Goal: Task Accomplishment & Management: Manage account settings

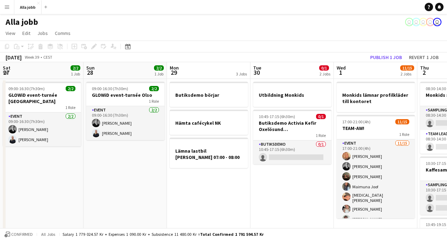
scroll to position [0, 142]
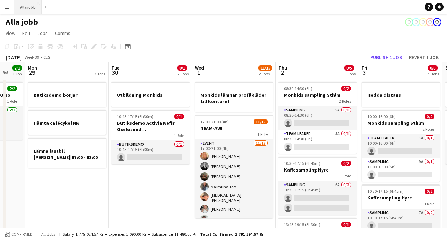
click at [35, 9] on button "Alla jobb Close" at bounding box center [27, 7] width 27 height 14
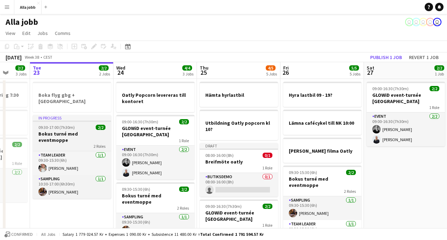
scroll to position [0, 220]
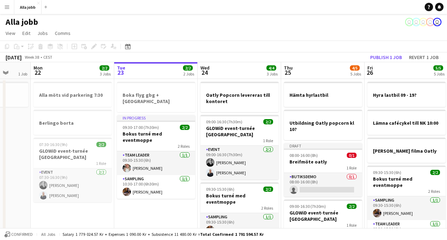
click at [142, 212] on app-date-cell "Boka flyg gbg + [GEOGRAPHIC_DATA] In progress 09:30-17:00 (7h30m) 2/2 Bokus tur…" at bounding box center [156, 220] width 84 height 283
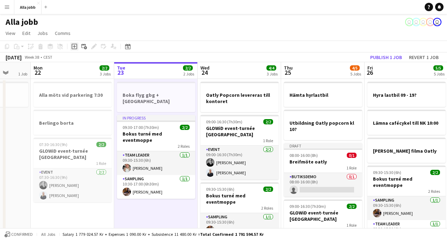
click at [75, 45] on icon "Add job" at bounding box center [75, 47] width 6 height 6
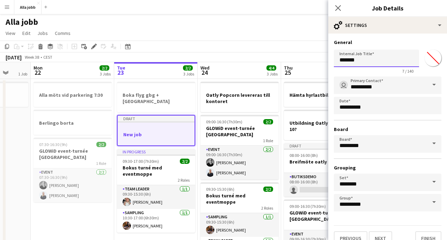
click at [356, 61] on input "*******" at bounding box center [376, 58] width 85 height 17
type input "**********"
click at [383, 234] on button "Next" at bounding box center [380, 238] width 23 height 14
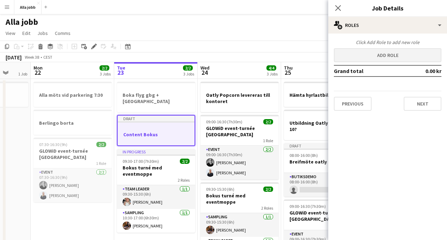
click at [381, 51] on button "Add role" at bounding box center [388, 55] width 108 height 14
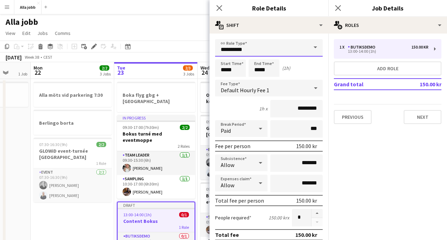
click at [264, 52] on input "**********" at bounding box center [269, 47] width 108 height 17
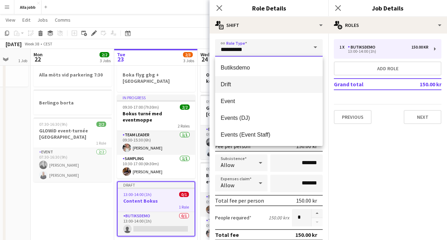
scroll to position [0, 0]
click at [232, 80] on mat-option "Drift" at bounding box center [269, 84] width 108 height 17
type input "*****"
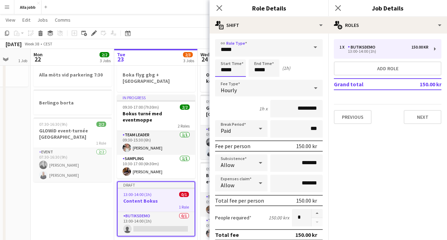
click at [235, 70] on input "*****" at bounding box center [230, 67] width 31 height 17
type input "*****"
click at [225, 80] on div at bounding box center [224, 80] width 14 height 7
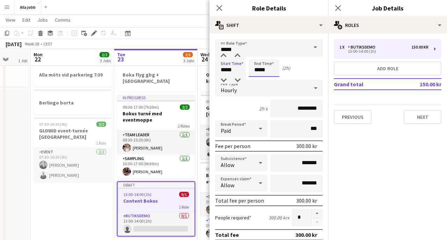
click at [264, 77] on input "*****" at bounding box center [264, 67] width 31 height 17
click at [259, 55] on div at bounding box center [257, 55] width 14 height 7
type input "*****"
click at [259, 55] on div at bounding box center [257, 55] width 14 height 7
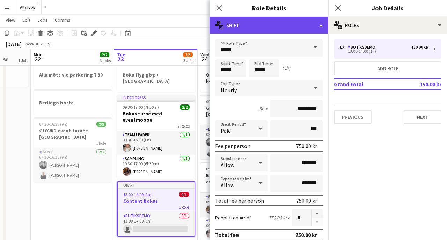
click at [256, 25] on div "multiple-actions-text Shift" at bounding box center [269, 25] width 119 height 17
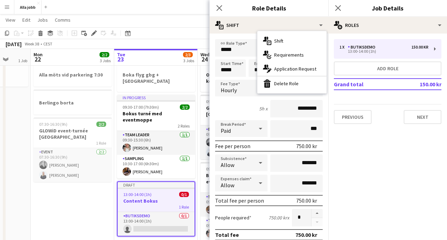
click at [95, 201] on app-date-cell "Alla möts vid parkering 7:30 Berlingo borta 07:30-16:30 (9h) 2/2 GLOWiD event-t…" at bounding box center [73, 200] width 84 height 283
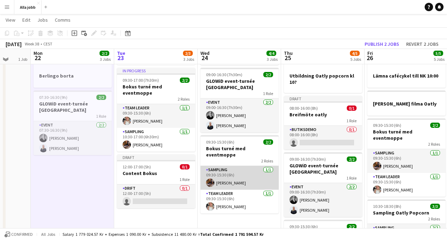
scroll to position [52, 0]
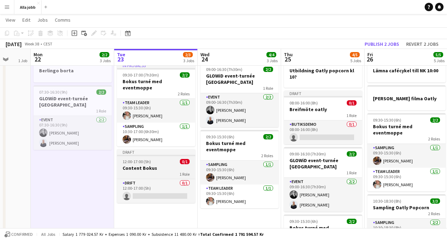
click at [152, 165] on h3 "Content Bokus" at bounding box center [156, 168] width 78 height 6
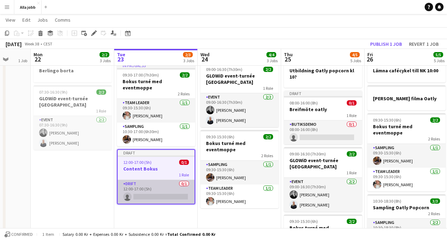
click at [154, 187] on app-card-role "Drift 0/1 12:00-17:00 (5h) single-neutral-actions" at bounding box center [156, 192] width 77 height 24
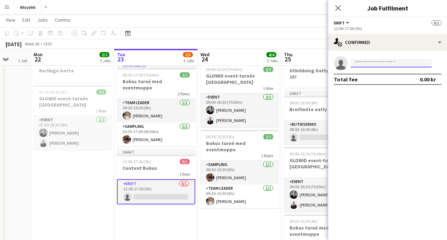
click at [373, 65] on input at bounding box center [391, 63] width 81 height 8
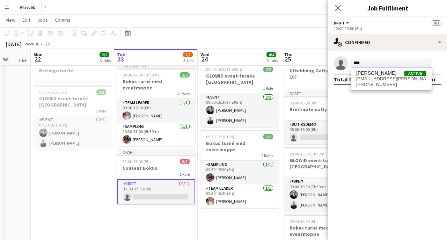
type input "****"
drag, startPoint x: 373, startPoint y: 65, endPoint x: 383, endPoint y: 81, distance: 18.8
click at [383, 81] on span "[EMAIL_ADDRESS][PERSON_NAME][DOMAIN_NAME]" at bounding box center [391, 79] width 70 height 6
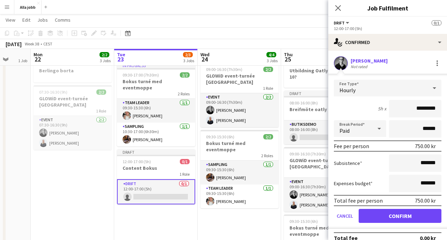
click at [405, 215] on button "Confirm" at bounding box center [400, 216] width 83 height 14
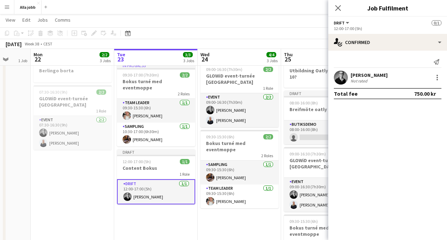
click at [164, 229] on app-date-cell "Boka flyg gbg + [GEOGRAPHIC_DATA] In progress 09:30-17:00 (7h30m) 2/2 Bokus tur…" at bounding box center [156, 168] width 84 height 283
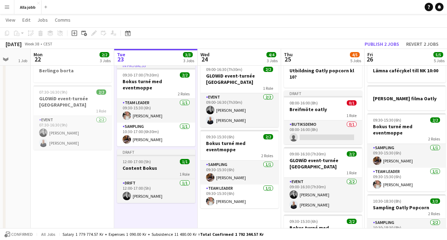
click at [161, 159] on div "12:00-17:00 (5h) 1/1" at bounding box center [156, 161] width 78 height 5
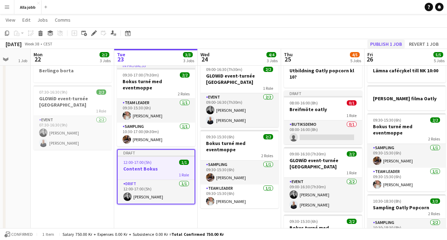
click at [384, 43] on button "Publish 1 job" at bounding box center [386, 43] width 37 height 9
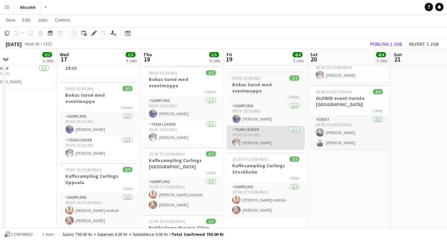
scroll to position [99, 0]
click at [265, 127] on app-card-role "Team Leader [DATE] 09:30-15:30 (6h) [PERSON_NAME]" at bounding box center [266, 138] width 78 height 24
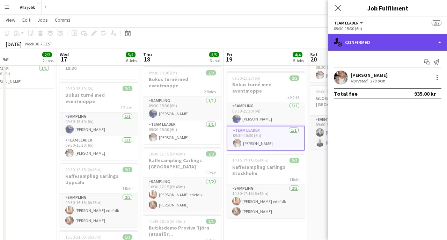
click at [383, 40] on div "single-neutral-actions-check-2 Confirmed" at bounding box center [387, 42] width 119 height 17
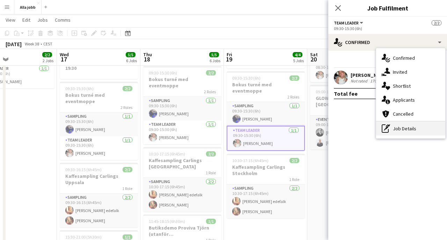
click at [396, 133] on div "pen-write Job Details" at bounding box center [410, 129] width 69 height 14
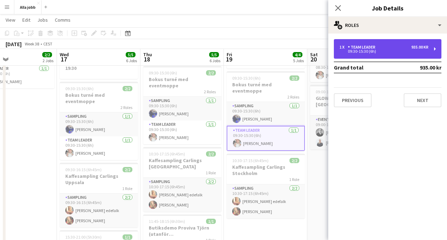
click at [391, 50] on div "09:30-15:30 (6h)" at bounding box center [384, 51] width 89 height 3
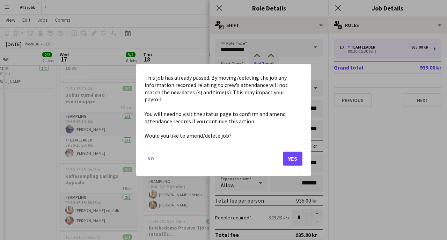
scroll to position [0, 0]
click at [267, 67] on body "Menu Boards Boards Boards All jobs Status Workforce Workforce My Workforce Recr…" at bounding box center [223, 104] width 447 height 407
click at [152, 153] on button "No" at bounding box center [151, 158] width 12 height 11
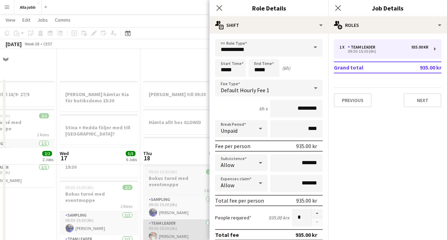
scroll to position [99, 0]
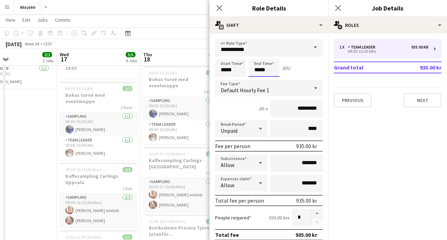
click at [261, 71] on body "Menu Boards Boards Boards All jobs Status Workforce Workforce My Workforce Recr…" at bounding box center [223, 104] width 447 height 407
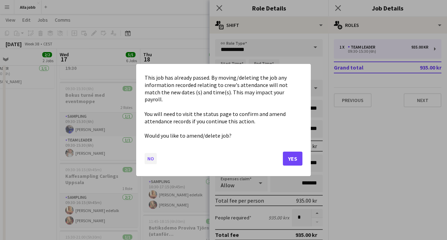
click at [155, 153] on button "No" at bounding box center [151, 158] width 12 height 11
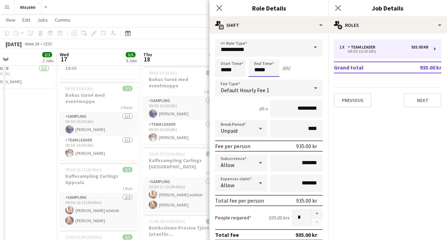
click at [270, 68] on body "Menu Boards Boards Boards All jobs Status Workforce Workforce My Workforce Recr…" at bounding box center [223, 104] width 447 height 407
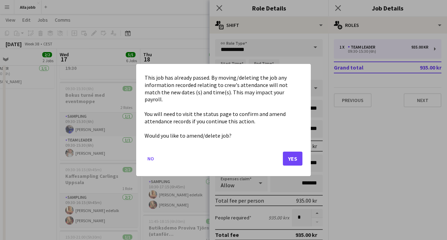
click at [290, 155] on button "Yes" at bounding box center [293, 159] width 20 height 14
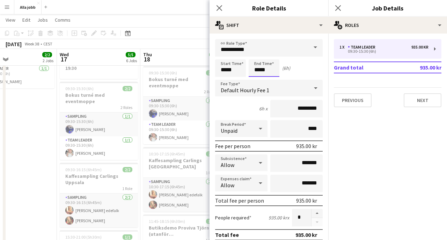
scroll to position [99, 0]
click at [261, 77] on input "*****" at bounding box center [264, 67] width 31 height 17
click at [260, 78] on div at bounding box center [257, 80] width 14 height 7
click at [258, 53] on div at bounding box center [257, 55] width 14 height 7
type input "*****"
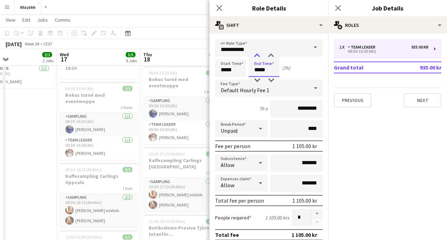
click at [258, 53] on div at bounding box center [257, 55] width 14 height 7
click at [182, 47] on div "[DATE] Week 38 • CEST Publish 1 job Revert 1 job" at bounding box center [223, 44] width 447 height 10
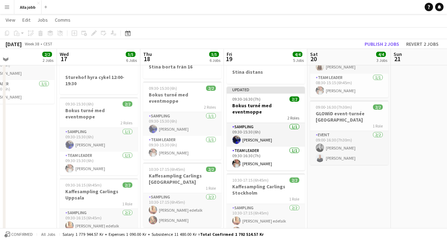
scroll to position [83, 0]
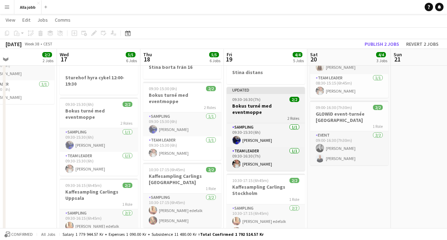
click at [260, 103] on h3 "Bokus turné med eventmoppe" at bounding box center [266, 109] width 78 height 13
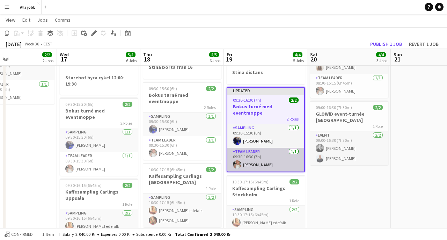
click at [256, 157] on app-card-role "Team Leader [DATE] 09:30-16:30 (7h) [PERSON_NAME]" at bounding box center [265, 160] width 77 height 24
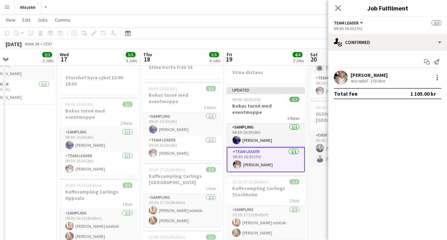
click at [309, 36] on app-toolbar "Copy Paste Paste Command V Paste with crew Command Shift V Paste linked Job [GE…" at bounding box center [223, 33] width 447 height 12
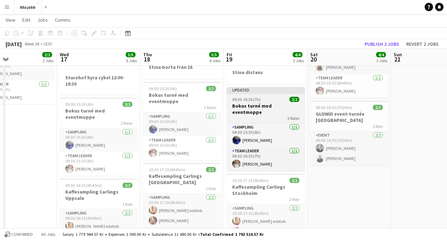
click at [278, 115] on div "2 Roles" at bounding box center [266, 118] width 78 height 6
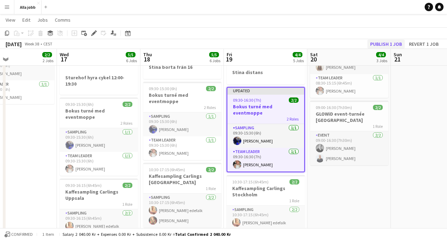
click at [380, 43] on button "Publish 1 job" at bounding box center [386, 43] width 37 height 9
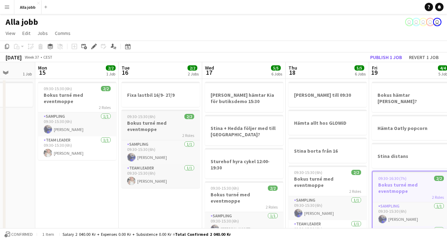
scroll to position [0, 213]
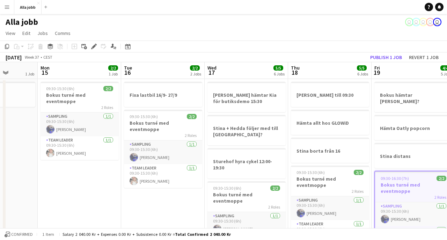
click at [74, 104] on div "2 Roles" at bounding box center [80, 107] width 78 height 6
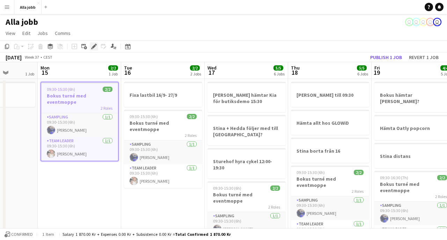
click at [96, 49] on icon "Edit" at bounding box center [94, 47] width 6 height 6
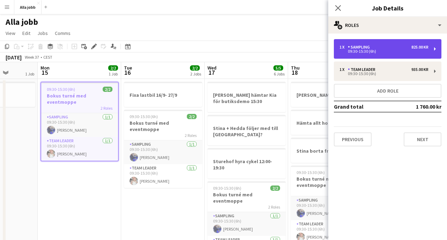
click at [379, 50] on div "09:30-15:30 (6h)" at bounding box center [384, 51] width 89 height 3
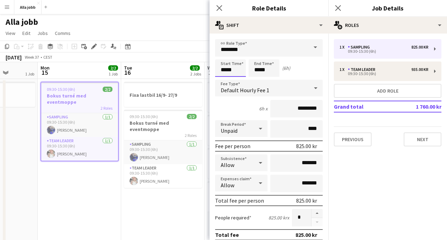
click at [231, 73] on body "Menu Boards Boards Boards All jobs Status Workforce Workforce My Workforce Recr…" at bounding box center [223, 203] width 447 height 407
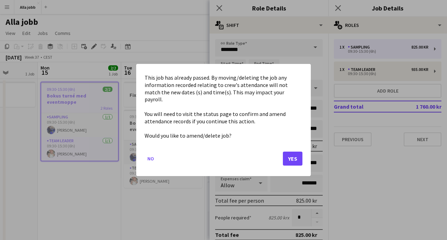
click at [292, 153] on button "Yes" at bounding box center [293, 159] width 20 height 14
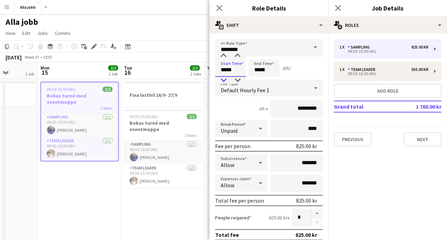
type input "*****"
click at [225, 79] on div at bounding box center [224, 80] width 14 height 7
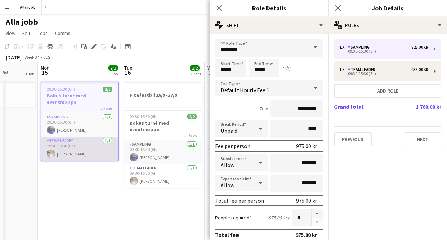
click at [99, 140] on app-card-role "Team Leader [DATE] 09:30-15:30 (6h) [PERSON_NAME]" at bounding box center [79, 149] width 77 height 24
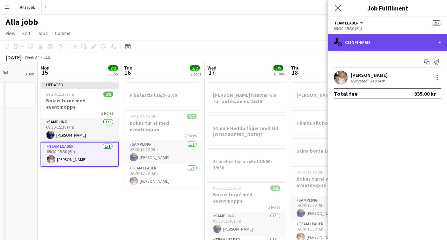
click at [357, 50] on div "single-neutral-actions-check-2 Confirmed" at bounding box center [387, 42] width 119 height 17
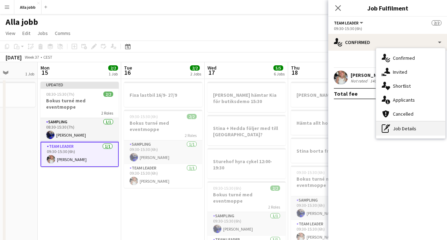
click at [389, 127] on icon "pen-write" at bounding box center [386, 128] width 8 height 8
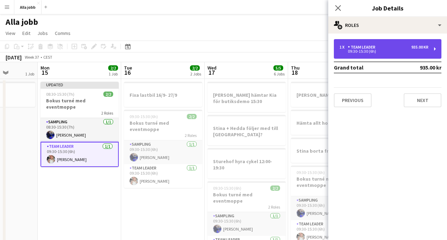
click at [352, 45] on div "Team Leader" at bounding box center [363, 47] width 30 height 5
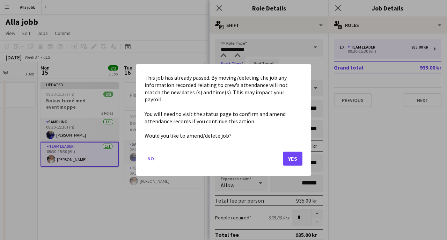
click at [233, 71] on body "Menu Boards Boards Boards All jobs Status Workforce Workforce My Workforce Recr…" at bounding box center [223, 203] width 447 height 407
click at [292, 152] on button "Yes" at bounding box center [293, 159] width 20 height 14
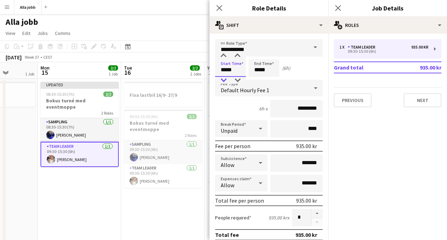
type input "*****"
click at [226, 78] on div at bounding box center [224, 80] width 14 height 7
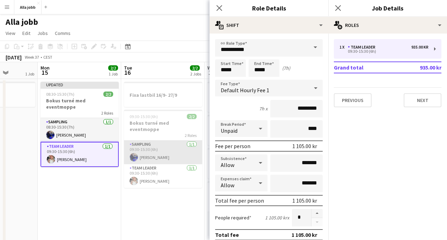
click at [150, 149] on app-card-role "Sampling [DATE] 09:30-15:30 (6h) [PERSON_NAME]" at bounding box center [163, 152] width 78 height 24
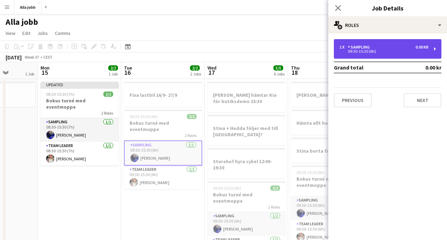
click at [360, 52] on div "09:30-15:30 (6h)" at bounding box center [384, 51] width 89 height 3
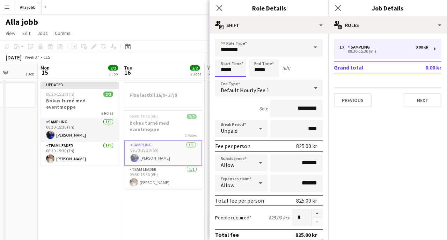
click at [230, 75] on body "Menu Boards Boards Boards All jobs Status Workforce Workforce My Workforce Recr…" at bounding box center [223, 203] width 447 height 407
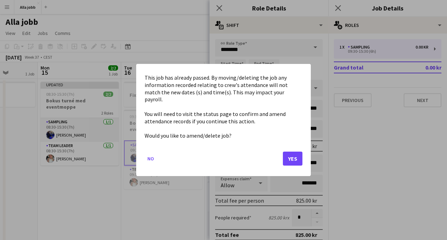
click at [290, 154] on button "Yes" at bounding box center [293, 159] width 20 height 14
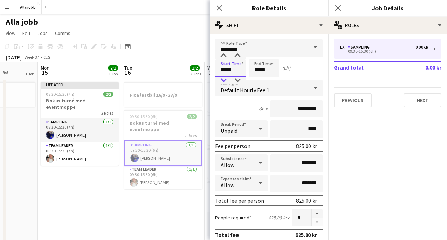
type input "*****"
click at [224, 77] on div at bounding box center [224, 80] width 14 height 7
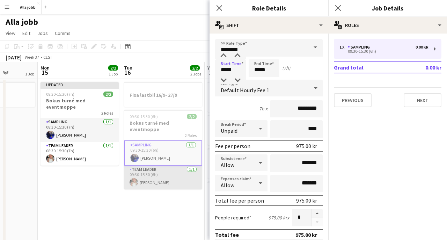
click at [161, 166] on app-card-role "Team Leader [DATE] 09:30-15:30 (6h) [PERSON_NAME]" at bounding box center [163, 178] width 78 height 24
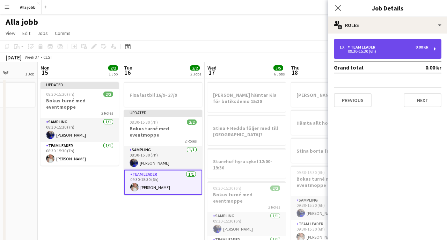
click at [385, 41] on div "1 x Team Leader 0.00 kr 09:30-15:30 (6h)" at bounding box center [388, 49] width 108 height 20
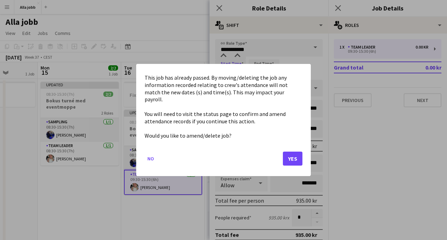
click at [230, 74] on body "Menu Boards Boards Boards All jobs Status Workforce Workforce My Workforce Recr…" at bounding box center [223, 203] width 447 height 407
click at [289, 152] on button "Yes" at bounding box center [293, 159] width 20 height 14
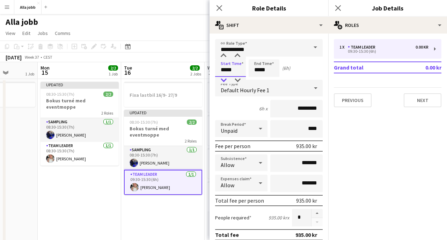
type input "*****"
click at [227, 81] on div at bounding box center [224, 80] width 14 height 7
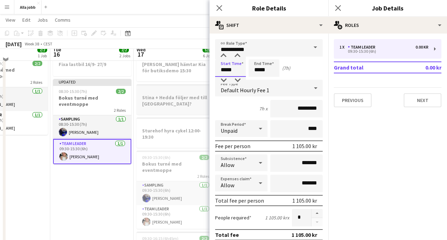
scroll to position [38, 0]
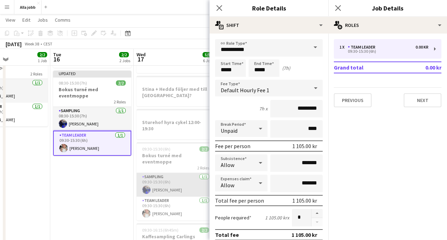
click at [151, 183] on app-card-role "Sampling [DATE] 09:30-15:30 (6h) [PERSON_NAME]" at bounding box center [176, 185] width 78 height 24
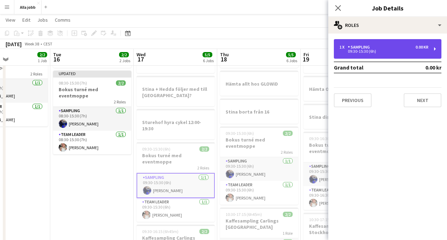
click at [363, 51] on div "09:30-15:30 (6h)" at bounding box center [384, 51] width 89 height 3
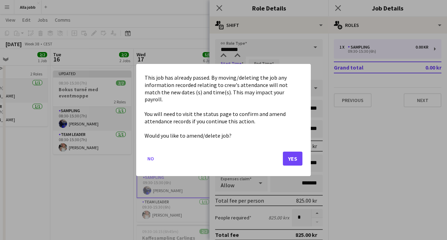
scroll to position [0, 0]
click at [227, 65] on body "Menu Boards Boards Boards All jobs Status Workforce Workforce My Workforce Recr…" at bounding box center [223, 165] width 447 height 407
click at [293, 152] on button "Yes" at bounding box center [293, 159] width 20 height 14
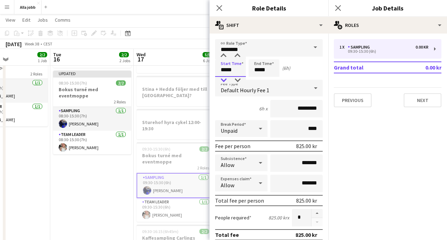
type input "*****"
click at [226, 78] on div at bounding box center [224, 80] width 14 height 7
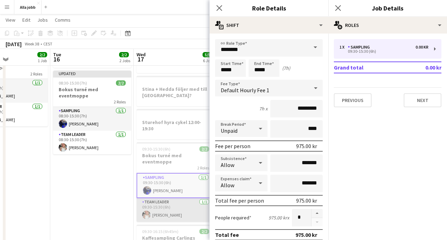
click at [165, 204] on app-card-role "Team Leader [DATE] 09:30-15:30 (6h) [PERSON_NAME]" at bounding box center [176, 210] width 78 height 24
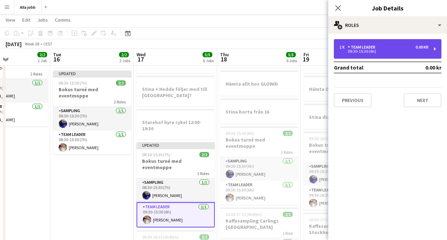
click at [363, 51] on div "09:30-15:30 (6h)" at bounding box center [384, 51] width 89 height 3
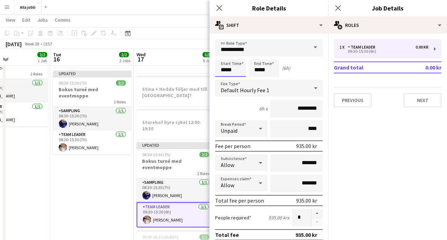
scroll to position [0, 0]
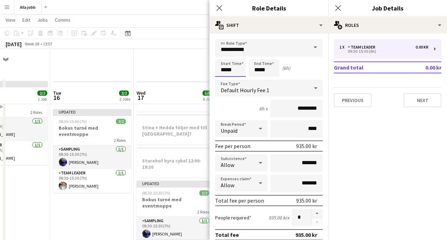
click at [232, 71] on body "Menu Boards Boards Boards All jobs Status Workforce Workforce My Workforce Recr…" at bounding box center [223, 206] width 447 height 412
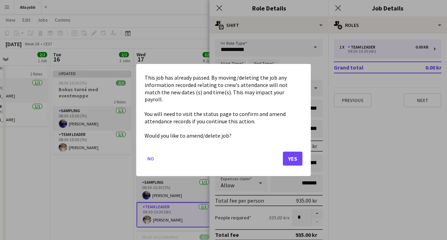
click at [293, 155] on button "Yes" at bounding box center [293, 159] width 20 height 14
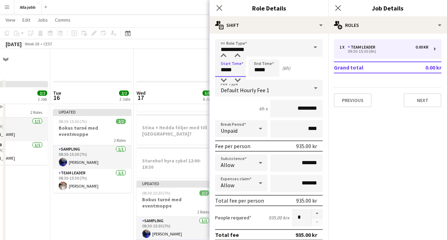
scroll to position [38, 0]
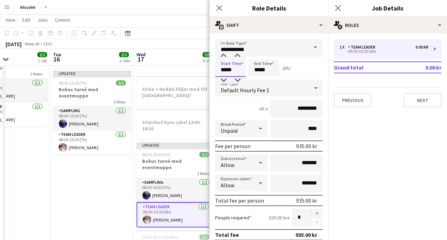
type input "*****"
click at [224, 82] on div at bounding box center [224, 80] width 14 height 7
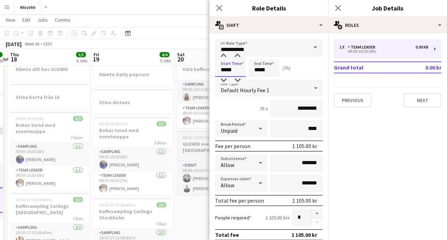
scroll to position [0, 156]
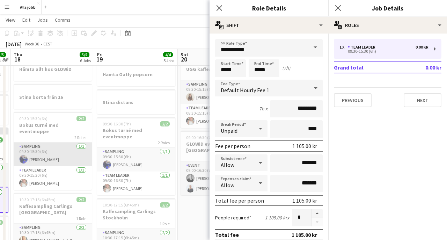
click at [67, 152] on app-card-role "Sampling [DATE] 09:30-15:30 (6h) [PERSON_NAME]" at bounding box center [53, 155] width 78 height 24
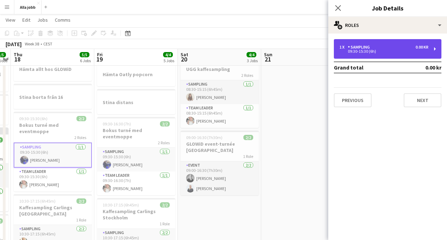
click at [378, 52] on div "09:30-15:30 (6h)" at bounding box center [384, 51] width 89 height 3
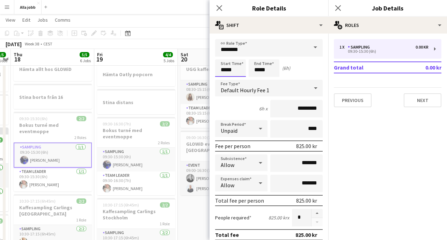
click at [227, 70] on body "Menu Boards Boards Boards All jobs Status Workforce Workforce My Workforce Recr…" at bounding box center [223, 153] width 447 height 412
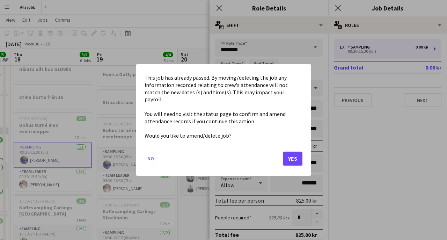
click at [300, 153] on button "Yes" at bounding box center [293, 159] width 20 height 14
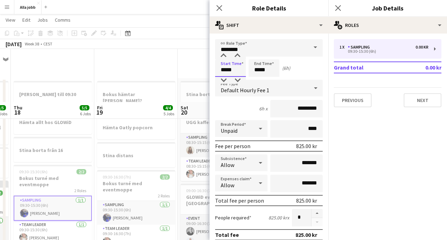
scroll to position [53, 0]
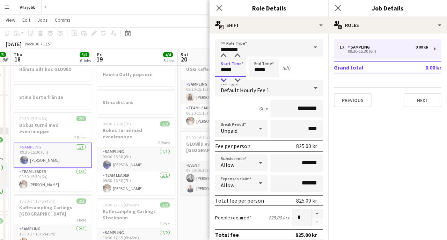
type input "*****"
click at [228, 79] on div at bounding box center [224, 80] width 14 height 7
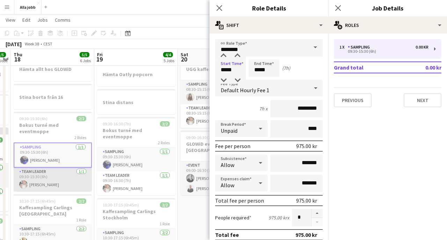
click at [70, 178] on app-card-role "Team Leader [DATE] 09:30-15:30 (6h) [PERSON_NAME]" at bounding box center [53, 180] width 78 height 24
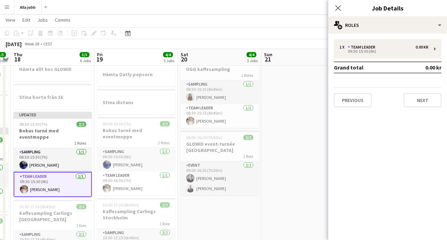
click at [366, 59] on div "1 x Team Leader 0.00 kr 09:30-15:30 (6h) Grand total 0.00 kr Previous Next" at bounding box center [387, 73] width 119 height 68
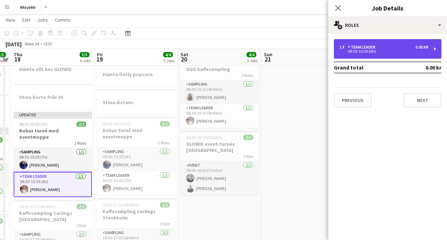
click at [365, 56] on div "1 x Team Leader 0.00 kr 09:30-15:30 (6h)" at bounding box center [388, 49] width 108 height 20
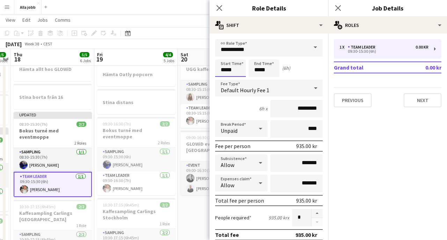
click at [234, 74] on body "Menu Boards Boards Boards All jobs Status Workforce Workforce My Workforce Recr…" at bounding box center [223, 153] width 447 height 412
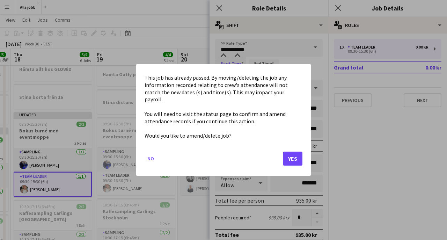
scroll to position [0, 0]
click at [291, 154] on button "Yes" at bounding box center [293, 159] width 20 height 14
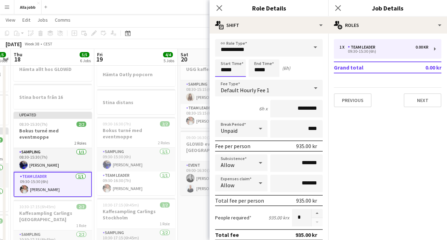
scroll to position [53, 0]
type input "*****"
click at [225, 77] on div at bounding box center [224, 80] width 14 height 7
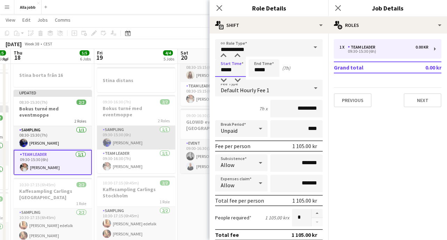
scroll to position [75, 0]
click at [139, 134] on app-card-role "Sampling [DATE] 09:30-15:30 (6h) [PERSON_NAME]" at bounding box center [136, 137] width 78 height 24
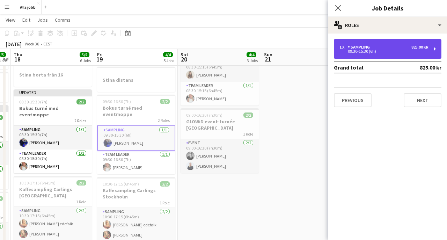
click at [351, 53] on div "09:30-15:30 (6h)" at bounding box center [384, 51] width 89 height 3
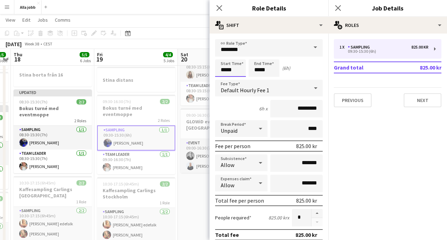
scroll to position [0, 0]
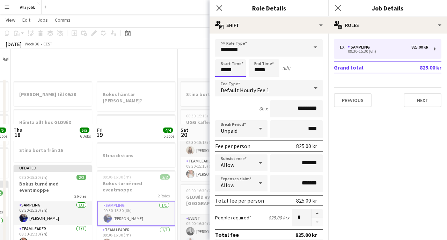
click at [231, 72] on body "Menu Boards Boards Boards All jobs Status Workforce Workforce My Workforce Recr…" at bounding box center [223, 206] width 447 height 412
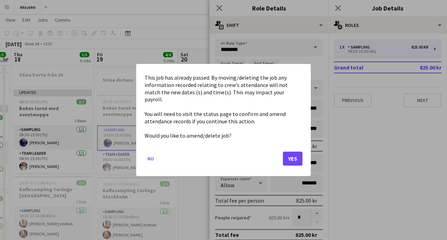
click at [288, 152] on button "Yes" at bounding box center [293, 159] width 20 height 14
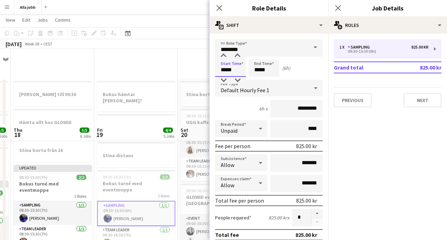
scroll to position [75, 0]
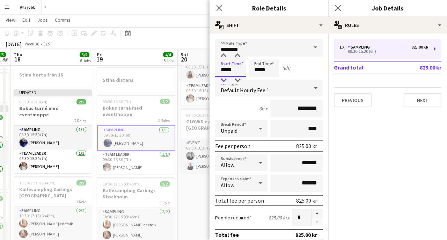
type input "*****"
click at [226, 81] on div at bounding box center [224, 80] width 14 height 7
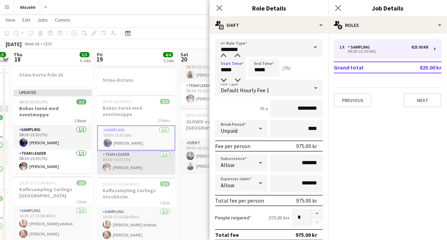
click at [150, 152] on app-card-role "Team Leader [DATE] 09:30-16:30 (7h) [PERSON_NAME]" at bounding box center [136, 163] width 78 height 24
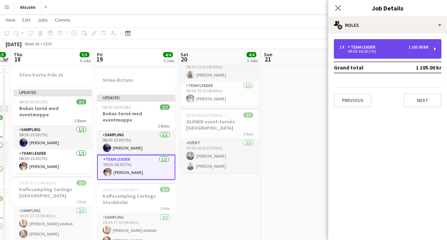
click at [364, 48] on div "Team Leader" at bounding box center [363, 47] width 30 height 5
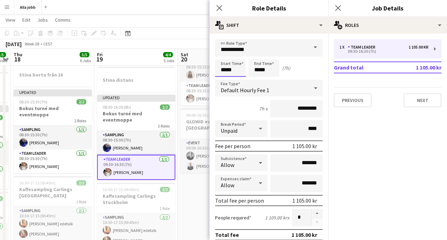
scroll to position [0, 0]
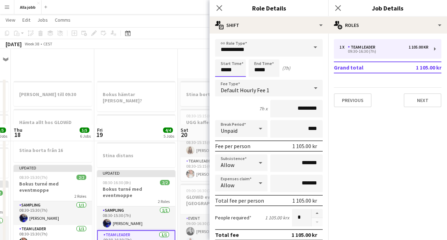
click at [241, 75] on body "Menu Boards Boards Boards All jobs Status Workforce Workforce My Workforce Recr…" at bounding box center [223, 206] width 447 height 412
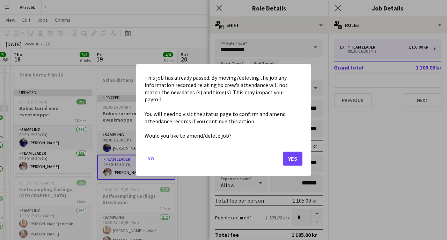
click at [292, 153] on button "Yes" at bounding box center [293, 159] width 20 height 14
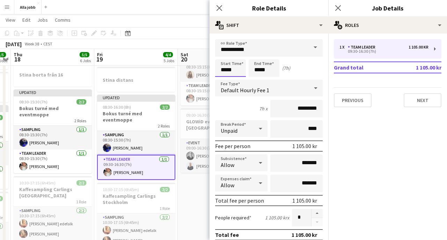
scroll to position [75, 0]
type input "*****"
click at [222, 81] on div at bounding box center [224, 80] width 14 height 7
click at [176, 40] on div "[DATE] Week 38 • CEST Publish 1 job Revert 1 job" at bounding box center [223, 44] width 447 height 10
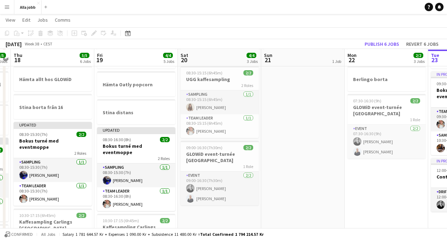
scroll to position [44, 0]
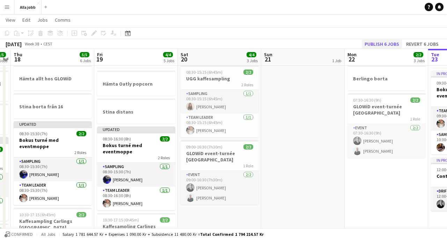
click at [382, 42] on button "Publish 6 jobs" at bounding box center [382, 43] width 40 height 9
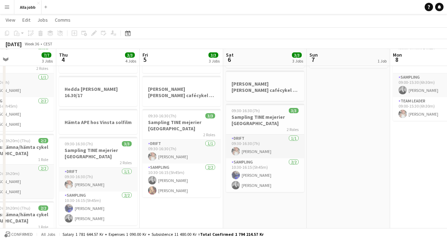
scroll to position [40, 0]
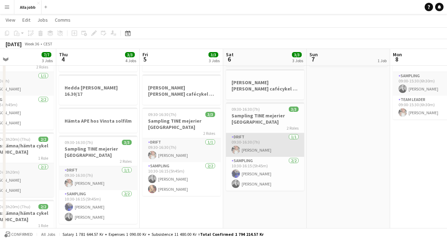
click at [270, 136] on app-card-role "Drift [DATE] 09:30-16:30 (7h) [PERSON_NAME]" at bounding box center [265, 145] width 78 height 24
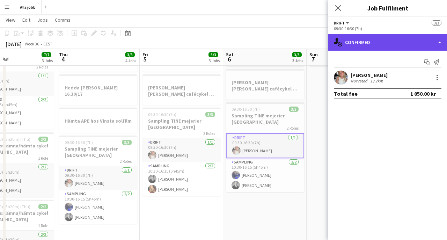
click at [379, 46] on div "single-neutral-actions-check-2 Confirmed" at bounding box center [387, 42] width 119 height 17
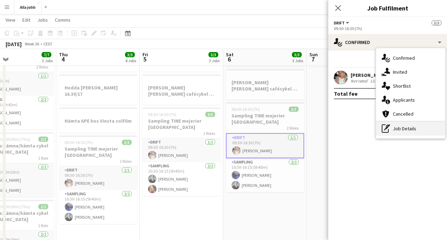
click at [397, 133] on div "pen-write Job Details" at bounding box center [410, 129] width 69 height 14
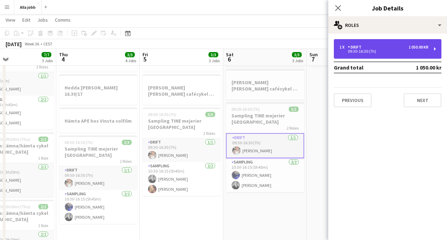
click at [355, 56] on div "1 x Drift 1 050.00 kr 09:30-16:30 (7h)" at bounding box center [388, 49] width 108 height 20
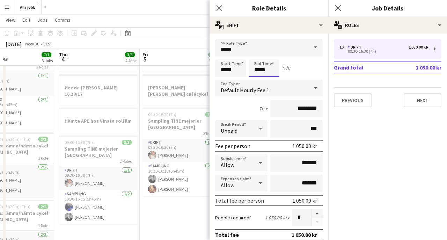
click at [268, 67] on body "Menu Boards Boards Boards All jobs Status Workforce Workforce My Workforce Recr…" at bounding box center [223, 163] width 447 height 407
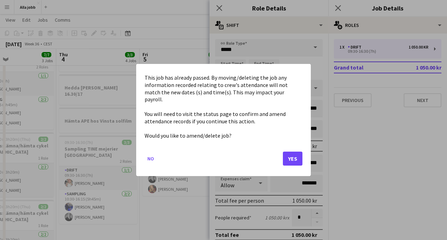
click at [295, 152] on button "Yes" at bounding box center [293, 159] width 20 height 14
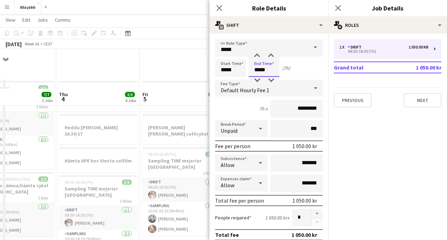
scroll to position [40, 0]
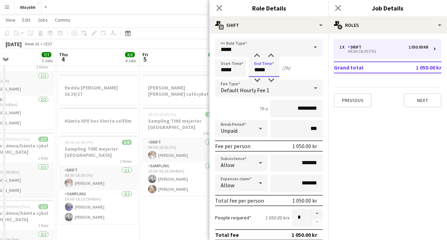
click at [274, 70] on input "*****" at bounding box center [264, 67] width 31 height 17
click at [261, 73] on input "*****" at bounding box center [264, 67] width 31 height 17
type input "*****"
click at [259, 55] on div at bounding box center [257, 55] width 14 height 7
click at [190, 57] on app-board-header-date "Fri 5 3/3 3 Jobs" at bounding box center [182, 57] width 84 height 17
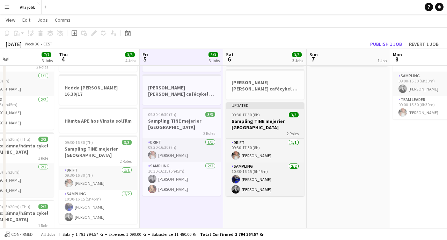
click at [267, 114] on div "09:30-17:30 (8h) 3/3" at bounding box center [265, 114] width 78 height 5
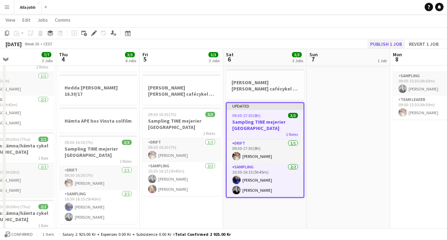
click at [382, 45] on button "Publish 1 job" at bounding box center [386, 43] width 37 height 9
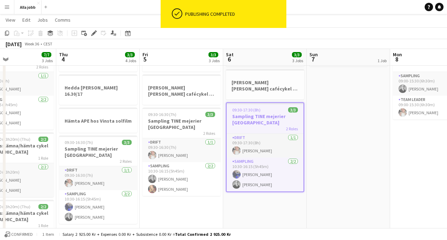
click at [348, 118] on app-date-cell "[PERSON_NAME]" at bounding box center [349, 196] width 84 height 317
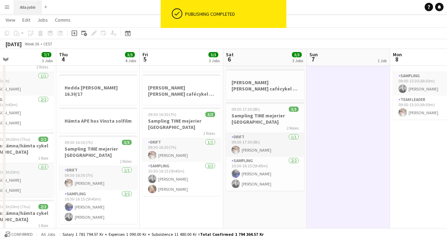
click at [31, 10] on button "Alla jobb Close" at bounding box center [27, 7] width 27 height 14
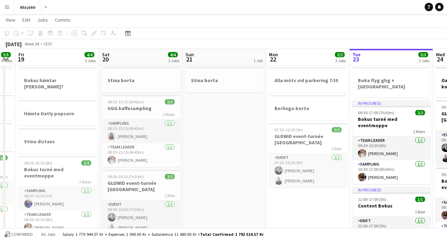
scroll to position [0, 147]
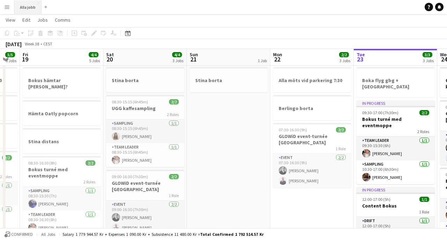
click at [33, 9] on button "Alla jobb Close" at bounding box center [27, 7] width 27 height 14
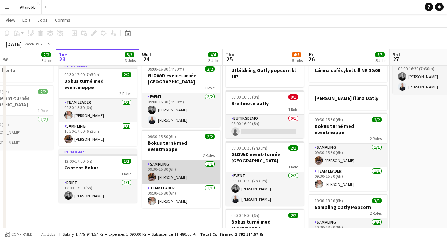
scroll to position [0, 208]
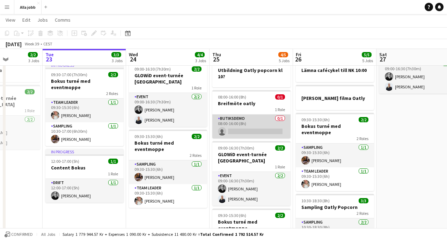
click at [258, 128] on app-card-role "Butiksdemo 0/1 08:00-16:00 (8h) single-neutral-actions" at bounding box center [251, 127] width 78 height 24
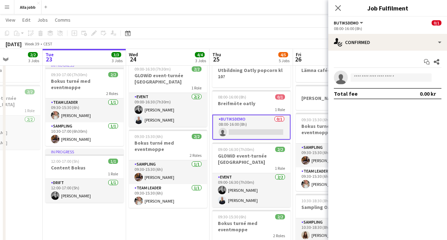
click at [292, 28] on app-toolbar "Copy Paste Paste Command V Paste with crew Command Shift V Paste linked Job [GE…" at bounding box center [223, 33] width 447 height 12
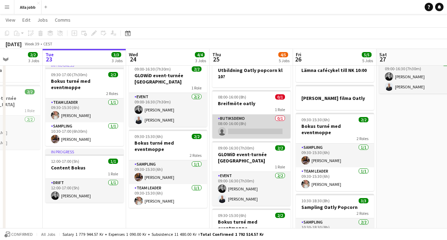
click at [270, 119] on app-card-role "Butiksdemo 0/1 08:00-16:00 (8h) single-neutral-actions" at bounding box center [251, 127] width 78 height 24
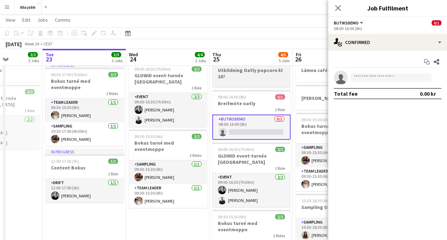
click at [257, 73] on h3 "Utbildning Oatly popcorn kl 10?" at bounding box center [251, 73] width 78 height 13
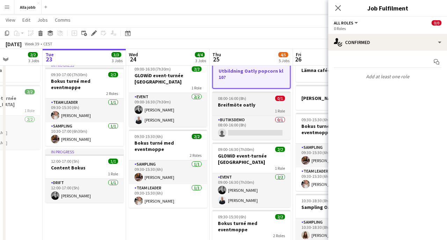
click at [267, 97] on div "08:00-16:00 (8h) 0/1" at bounding box center [251, 98] width 78 height 5
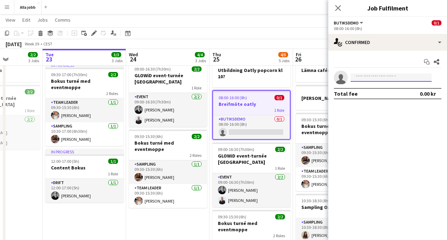
click at [366, 74] on input at bounding box center [391, 77] width 81 height 8
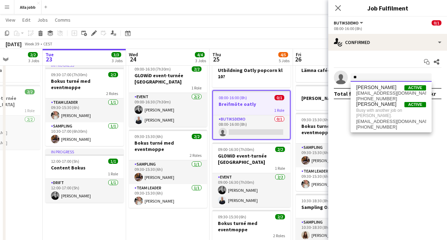
type input "*"
type input "*****"
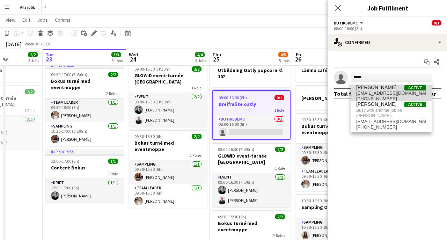
click at [372, 85] on span "[PERSON_NAME]" at bounding box center [376, 88] width 40 height 6
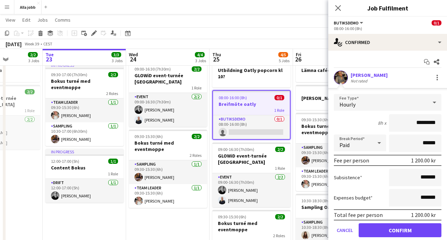
click at [393, 232] on button "Confirm" at bounding box center [400, 230] width 83 height 14
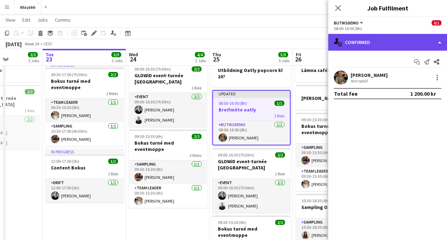
click at [372, 39] on div "single-neutral-actions-check-2 Confirmed" at bounding box center [387, 42] width 119 height 17
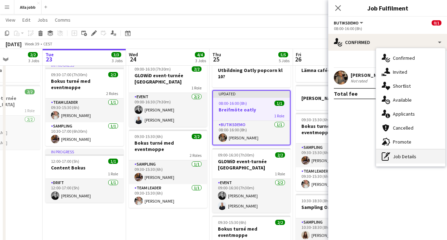
click at [403, 154] on div "pen-write Job Details" at bounding box center [410, 157] width 69 height 14
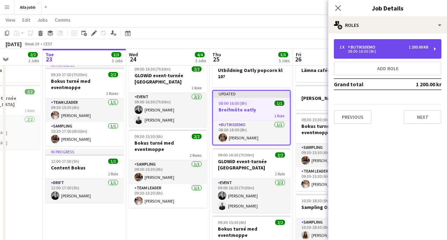
click at [375, 45] on div "Butiksdemo" at bounding box center [363, 47] width 30 height 5
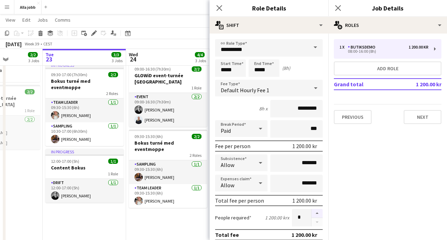
click at [317, 209] on button "button" at bounding box center [317, 213] width 11 height 9
type input "*"
click at [240, 68] on input "*****" at bounding box center [230, 67] width 31 height 17
click at [225, 78] on div at bounding box center [224, 80] width 14 height 7
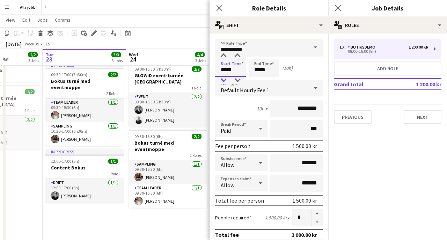
click at [225, 78] on div at bounding box center [224, 80] width 14 height 7
click at [225, 57] on div at bounding box center [224, 55] width 14 height 7
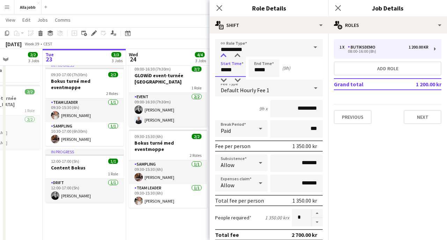
click at [225, 57] on div at bounding box center [224, 55] width 14 height 7
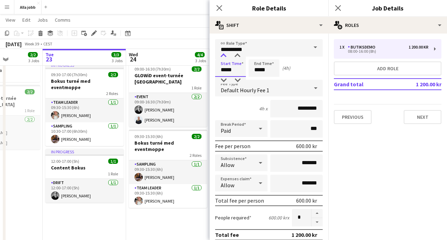
click at [225, 57] on div at bounding box center [224, 55] width 14 height 7
click at [224, 80] on div at bounding box center [224, 80] width 14 height 7
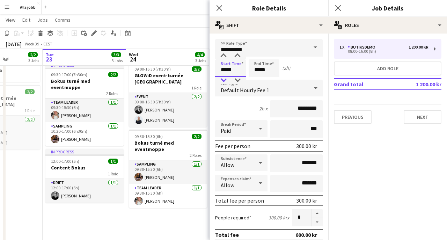
click at [224, 80] on div at bounding box center [224, 80] width 14 height 7
click at [235, 72] on input "*****" at bounding box center [230, 67] width 31 height 17
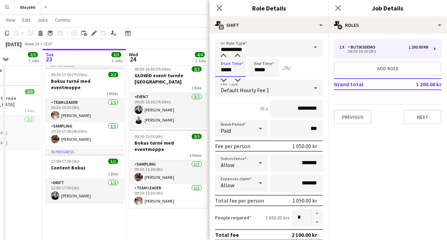
click at [235, 72] on input "*****" at bounding box center [230, 67] width 31 height 17
type input "*****"
click at [268, 70] on input "*****" at bounding box center [264, 67] width 31 height 17
click at [259, 58] on div at bounding box center [257, 55] width 14 height 7
click at [259, 83] on div at bounding box center [257, 80] width 14 height 7
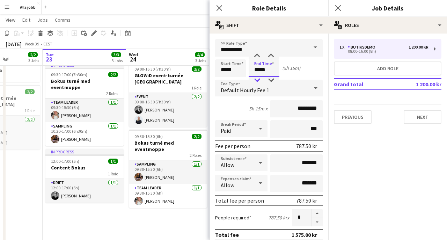
click at [259, 83] on div at bounding box center [257, 80] width 14 height 7
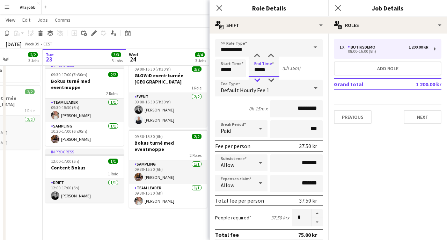
click at [259, 83] on div at bounding box center [257, 80] width 14 height 7
type input "*****"
click at [257, 57] on div at bounding box center [257, 55] width 14 height 7
click at [183, 218] on app-date-cell "Oatly Popcorn levereras till kontoret 09:00-16:30 (7h30m) 2/2 GLOWiD event-turn…" at bounding box center [168, 167] width 84 height 283
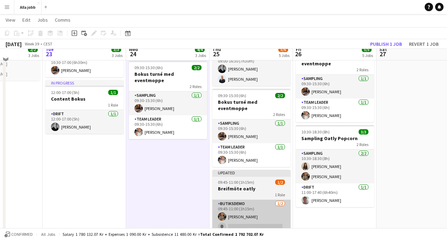
scroll to position [129, 0]
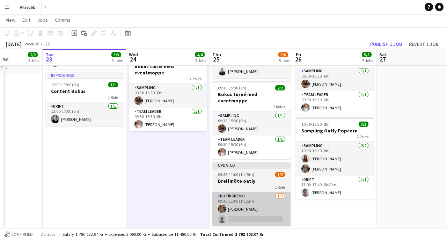
click at [240, 195] on app-card-role "Butiksdemo [DATE] 09:45-11:00 (1h15m) [PERSON_NAME] single-neutral-actions" at bounding box center [251, 209] width 78 height 34
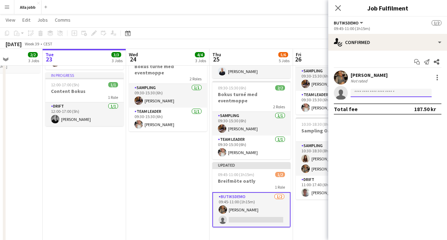
click at [377, 93] on input at bounding box center [391, 93] width 81 height 8
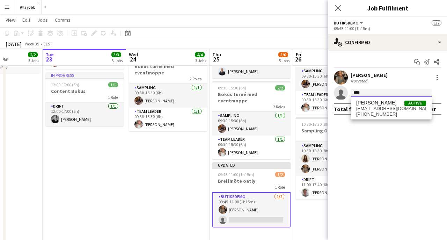
type input "****"
click at [384, 108] on span "[EMAIL_ADDRESS][DOMAIN_NAME]" at bounding box center [391, 109] width 70 height 6
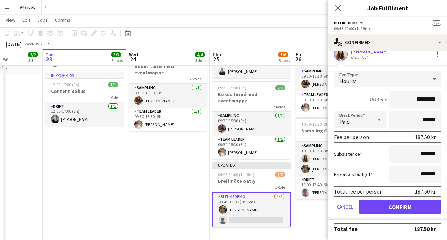
scroll to position [39, 0]
click at [408, 205] on button "Confirm" at bounding box center [400, 207] width 83 height 14
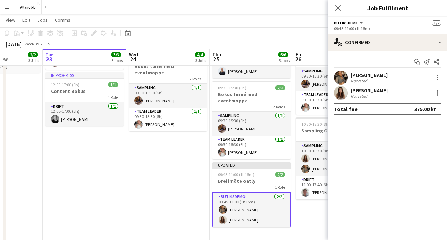
click at [180, 175] on app-date-cell "Oatly Popcorn levereras till kontoret 09:00-16:30 (7h30m) 2/2 GLOWiD event-turn…" at bounding box center [168, 96] width 84 height 292
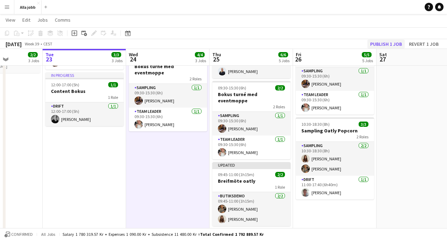
click at [390, 44] on button "Publish 1 job" at bounding box center [386, 43] width 37 height 9
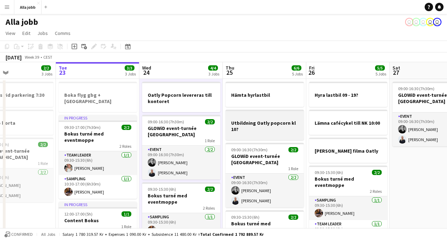
click at [254, 128] on h3 "Utbildning Oatly popcorn kl 10?" at bounding box center [265, 126] width 78 height 13
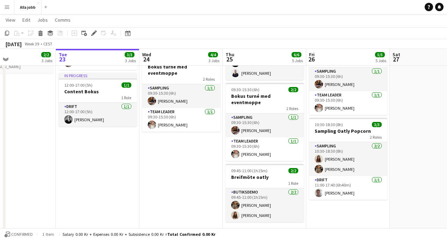
click at [191, 148] on app-date-cell "Oatly Popcorn levereras till kontoret 09:00-16:30 (7h30m) 2/2 GLOWiD event-turn…" at bounding box center [181, 100] width 84 height 301
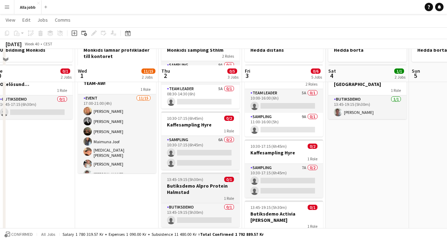
scroll to position [75, 0]
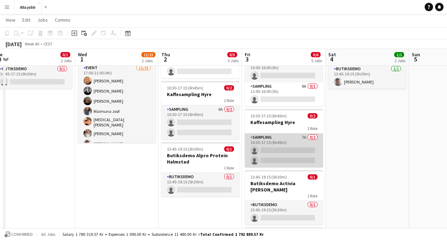
click at [296, 160] on app-card-role "Sampling 7A 0/2 10:30-17:15 (6h45m) single-neutral-actions single-neutral-actio…" at bounding box center [284, 150] width 78 height 34
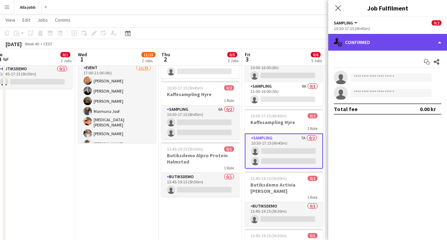
click at [393, 38] on div "single-neutral-actions-check-2 Confirmed" at bounding box center [387, 42] width 119 height 17
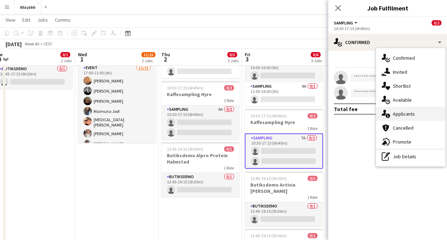
click at [407, 113] on span "Applicants" at bounding box center [404, 114] width 22 height 6
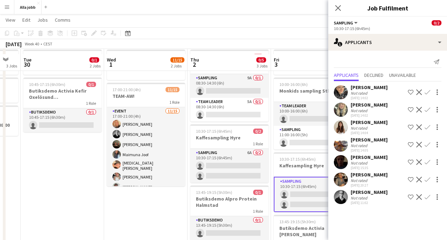
scroll to position [37, 0]
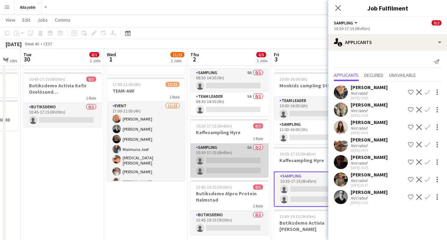
click at [231, 162] on app-card-role "Sampling 6A 0/2 10:30-17:15 (6h45m) single-neutral-actions single-neutral-actio…" at bounding box center [229, 161] width 78 height 34
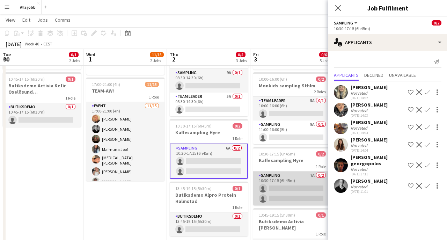
scroll to position [0, 255]
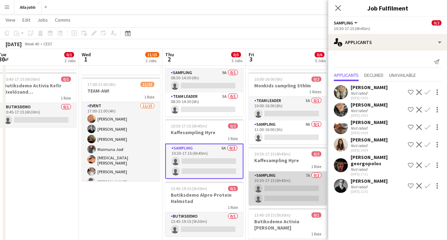
click at [283, 182] on app-card-role "Sampling 7A 0/2 10:30-17:15 (6h45m) single-neutral-actions single-neutral-actio…" at bounding box center [288, 189] width 78 height 34
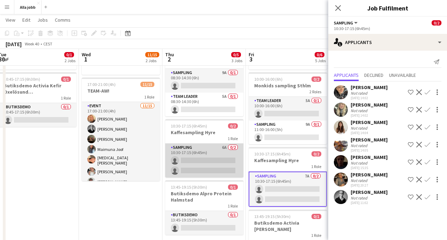
click at [208, 161] on app-card-role "Sampling 6A 0/2 10:30-17:15 (6h45m) single-neutral-actions single-neutral-actio…" at bounding box center [204, 161] width 78 height 34
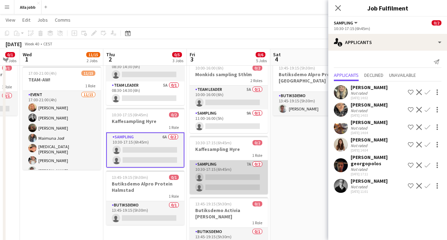
scroll to position [0, 317]
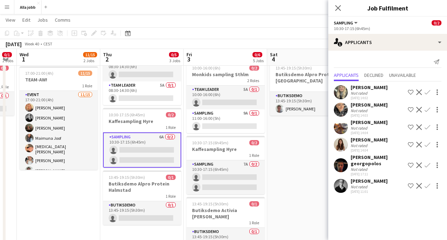
click at [243, 176] on app-card-role "Sampling 7A 0/2 10:30-17:15 (6h45m) single-neutral-actions single-neutral-actio…" at bounding box center [226, 177] width 78 height 34
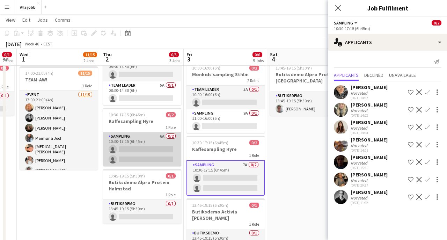
click at [161, 147] on app-card-role "Sampling 6A 0/2 10:30-17:15 (6h45m) single-neutral-actions single-neutral-actio…" at bounding box center [142, 149] width 78 height 34
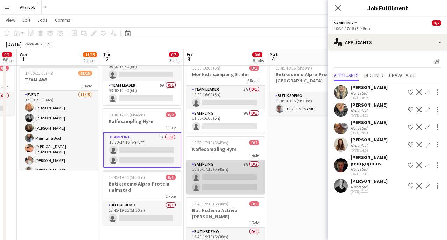
click at [244, 188] on app-card-role "Sampling 7A 0/2 10:30-17:15 (6h45m) single-neutral-actions single-neutral-actio…" at bounding box center [226, 177] width 78 height 34
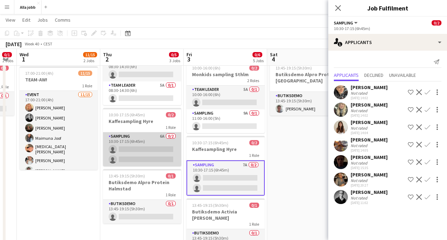
click at [172, 151] on app-card-role "Sampling 6A 0/2 10:30-17:15 (6h45m) single-neutral-actions single-neutral-actio…" at bounding box center [142, 149] width 78 height 34
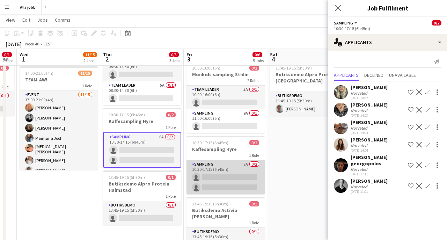
click at [234, 179] on app-card-role "Sampling 7A 0/2 10:30-17:15 (6h45m) single-neutral-actions single-neutral-actio…" at bounding box center [226, 177] width 78 height 34
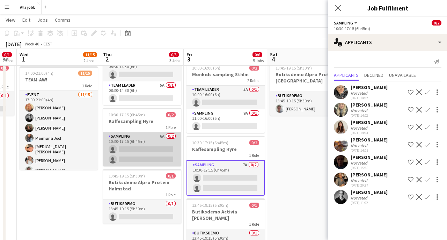
click at [158, 146] on app-card-role "Sampling 6A 0/2 10:30-17:15 (6h45m) single-neutral-actions single-neutral-actio…" at bounding box center [142, 149] width 78 height 34
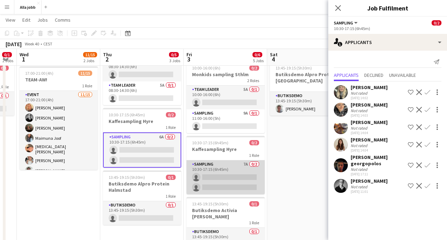
click at [221, 169] on app-card-role "Sampling 7A 0/2 10:30-17:15 (6h45m) single-neutral-actions single-neutral-actio…" at bounding box center [226, 177] width 78 height 34
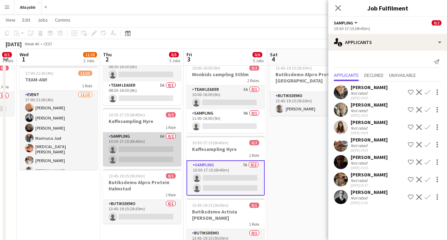
click at [161, 151] on app-card-role "Sampling 6A 0/2 10:30-17:15 (6h45m) single-neutral-actions single-neutral-actio…" at bounding box center [142, 149] width 78 height 34
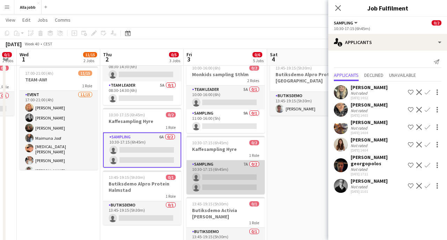
click at [233, 172] on app-card-role "Sampling 7A 0/2 10:30-17:15 (6h45m) single-neutral-actions single-neutral-actio…" at bounding box center [226, 177] width 78 height 34
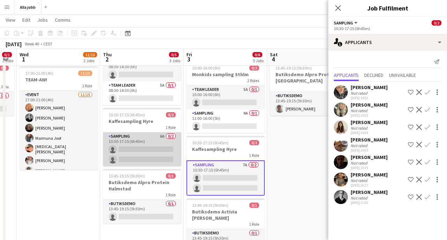
click at [139, 141] on app-card-role "Sampling 6A 0/2 10:30-17:15 (6h45m) single-neutral-actions single-neutral-actio…" at bounding box center [142, 149] width 78 height 34
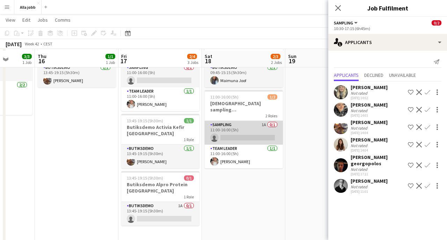
scroll to position [51, 0]
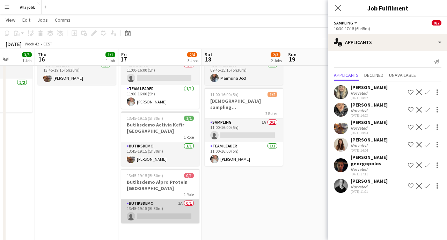
click at [178, 199] on app-card-role "Butiksdemo 1A 0/1 13:45-19:15 (5h30m) single-neutral-actions" at bounding box center [160, 211] width 78 height 24
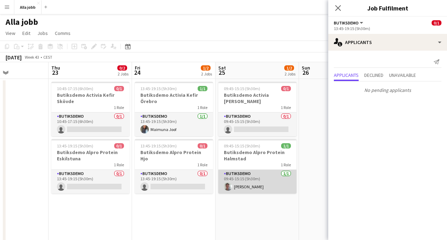
scroll to position [0, 287]
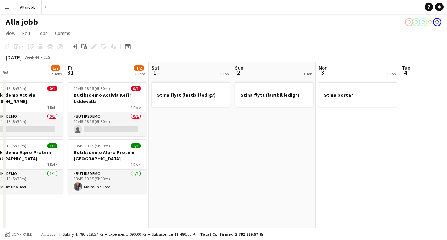
scroll to position [0, 270]
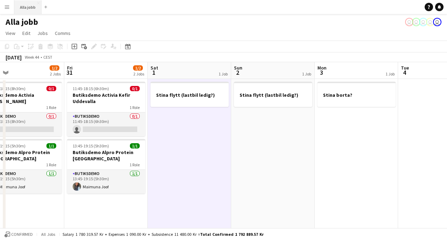
click at [30, 13] on button "Alla jobb Close" at bounding box center [27, 7] width 27 height 14
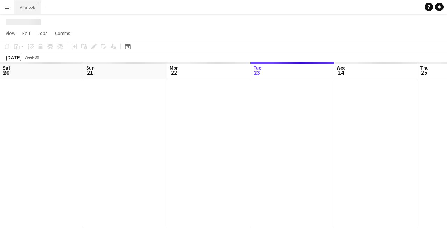
scroll to position [0, 167]
